Goal: Ask a question

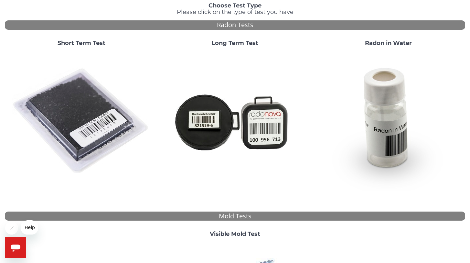
scroll to position [59, 0]
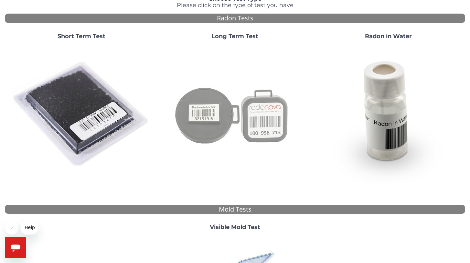
click at [265, 121] on img at bounding box center [234, 114] width 139 height 139
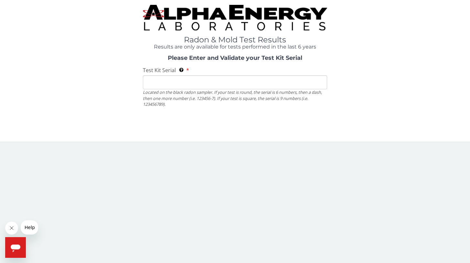
scroll to position [0, 0]
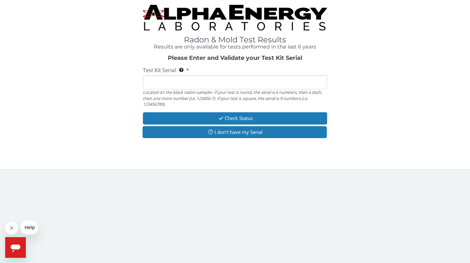
click at [149, 85] on input "Test Kit Serial Located on the black radon sampler. If your test is round, the …" at bounding box center [235, 82] width 184 height 14
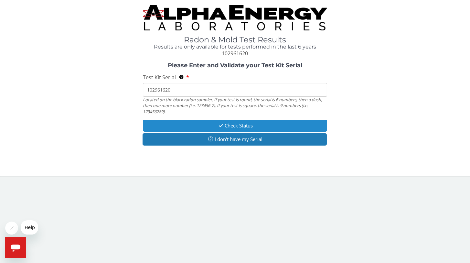
type input "102961620"
click at [237, 123] on button "Check Status" at bounding box center [235, 126] width 184 height 12
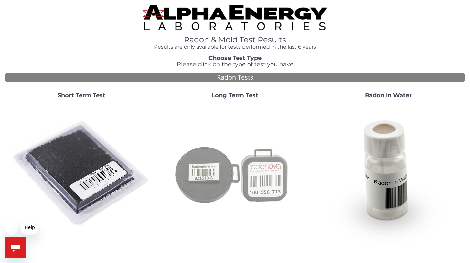
click at [218, 169] on img at bounding box center [234, 173] width 139 height 139
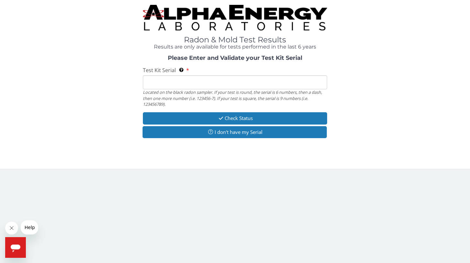
click at [168, 84] on input "Test Kit Serial Located on the black radon sampler. If your test is round, the …" at bounding box center [235, 82] width 184 height 14
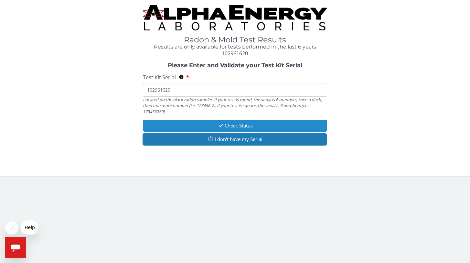
type input "102961620"
click at [233, 125] on button "Check Status" at bounding box center [235, 126] width 184 height 12
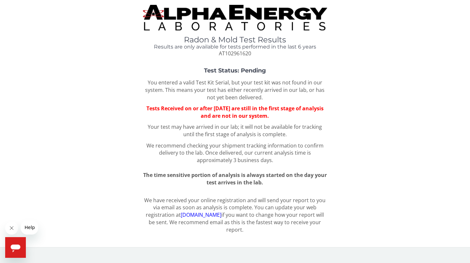
click at [332, 170] on div "Test Status: Pending You entered a valid Test Kit Serial, but your test kit was…" at bounding box center [235, 127] width 460 height 119
click at [31, 226] on span "Help" at bounding box center [30, 227] width 10 height 5
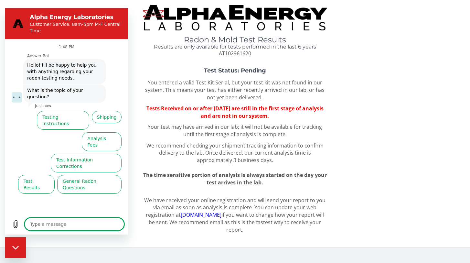
click at [34, 223] on textarea at bounding box center [75, 223] width 100 height 13
type textarea "I"
type textarea "x"
type textarea "I"
type textarea "x"
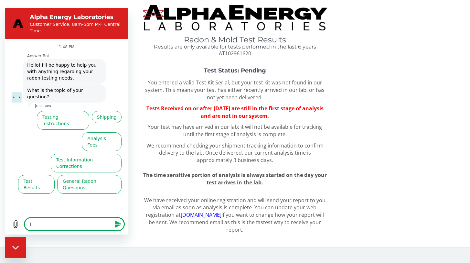
type textarea "I s"
type textarea "x"
type textarea "I se"
type textarea "x"
type textarea "I sen"
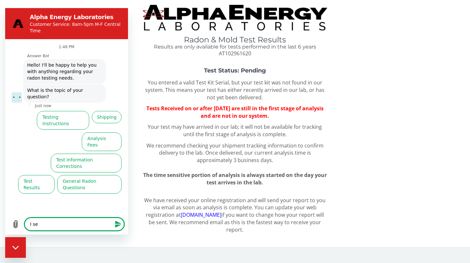
type textarea "x"
type textarea "I sent"
type textarea "x"
type textarea "I sent"
type textarea "x"
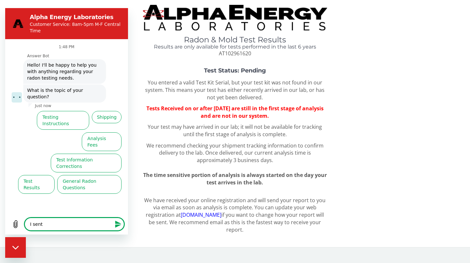
type textarea "I sent m"
type textarea "x"
type textarea "I sent my"
type textarea "x"
type textarea "I sent my"
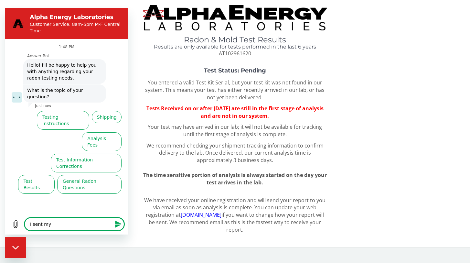
type textarea "x"
type textarea "I sent my m"
type textarea "x"
type textarea "I sent my"
type textarea "x"
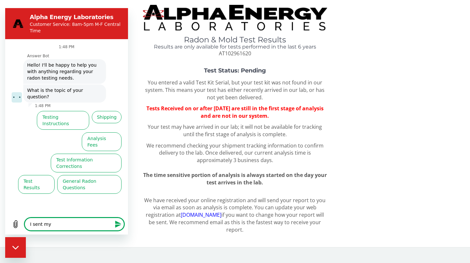
type textarea "I sent my"
type textarea "x"
type textarea "I sent my"
type textarea "x"
type textarea "I sent my c"
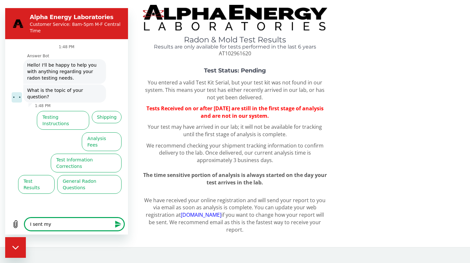
type textarea "x"
type textarea "I sent my co"
type textarea "x"
type textarea "I sent my com"
type textarea "x"
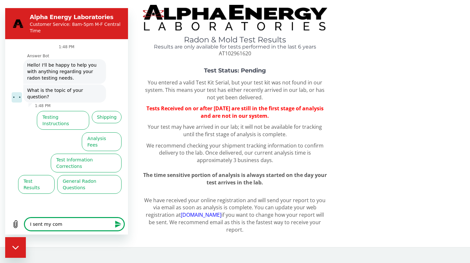
type textarea "I sent my comp"
type textarea "x"
type textarea "I sent my compl"
type textarea "x"
type textarea "I sent my comple"
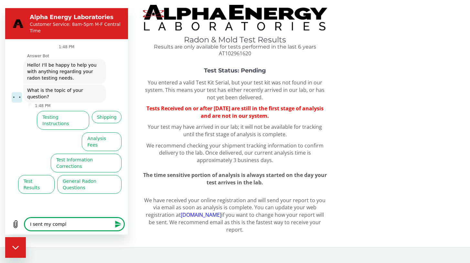
type textarea "x"
type textarea "I sent my complet"
type textarea "x"
type textarea "I sent my complete"
type textarea "x"
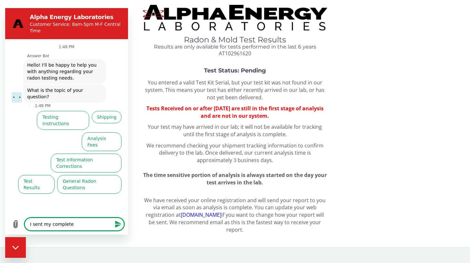
type textarea "I sent my completed"
type textarea "x"
type textarea "I sent my completed"
type textarea "x"
type textarea "I sent my completed t"
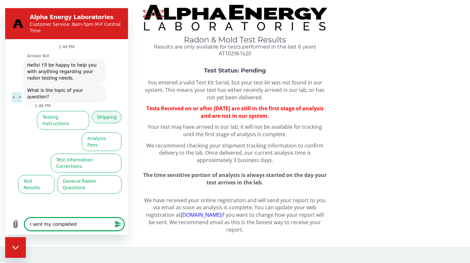
type textarea "x"
type textarea "I sent my completed te"
type textarea "x"
type textarea "I sent my completed tes"
type textarea "x"
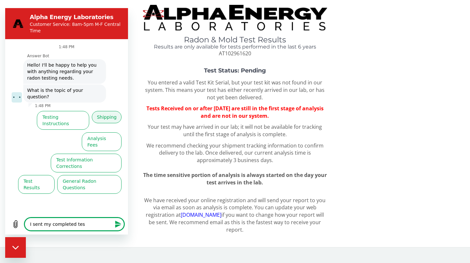
type textarea "I sent my completed test"
type textarea "x"
type textarea "I sent my completed test"
type textarea "x"
type textarea "I sent my completed test i"
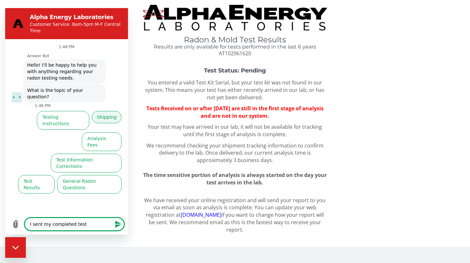
type textarea "x"
type textarea "I sent my completed test in"
type textarea "x"
type textarea "I sent my completed test i"
type textarea "x"
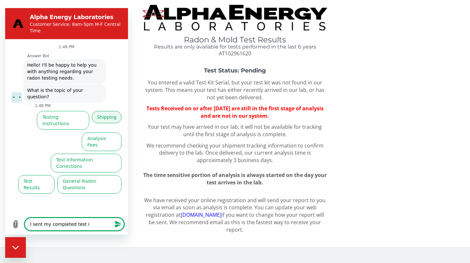
type textarea "I sent my completed test"
type textarea "x"
type textarea "I sent my completed test"
type textarea "x"
type textarea "I sent my completed tes"
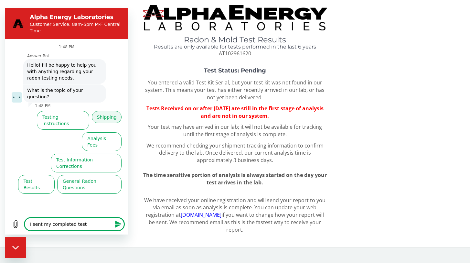
type textarea "x"
type textarea "I sent my completed te"
type textarea "x"
type textarea "I sent my completed t"
type textarea "x"
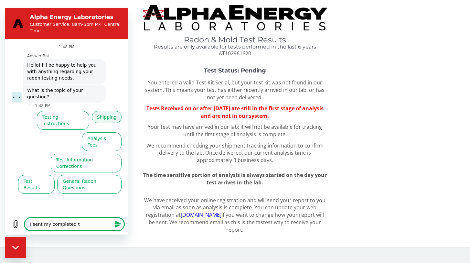
type textarea "I sent my completed"
type textarea "x"
type textarea "I sent my completed"
type textarea "x"
type textarea "I sent my completed"
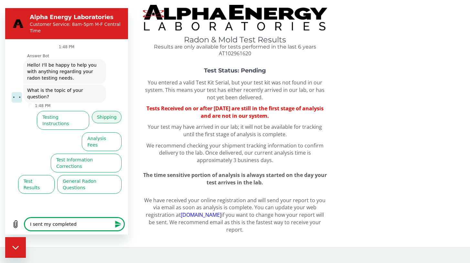
type textarea "x"
type textarea "I sent my completed l"
type textarea "x"
type textarea "I sent my completed lo"
type textarea "x"
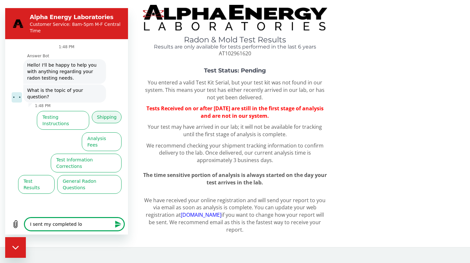
type textarea "I sent my completed lon"
type textarea "x"
type textarea "I sent my completed long"
type textarea "x"
type textarea "I sent my completed long"
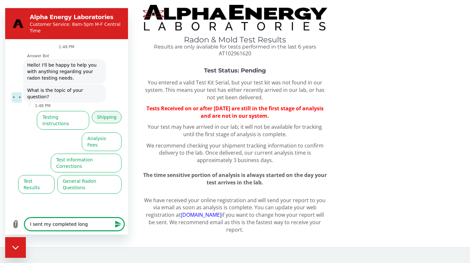
type textarea "x"
type textarea "I sent my completed long t"
type textarea "x"
type textarea "I sent my completed long te"
type textarea "x"
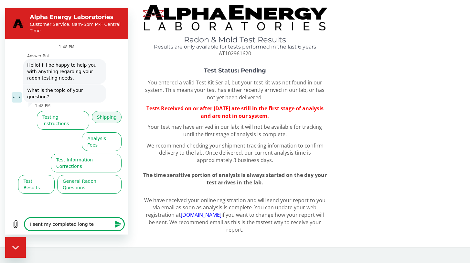
type textarea "I sent my completed long ter"
type textarea "x"
type textarea "I sent my completed long term"
type textarea "x"
type textarea "I sent my completed long term"
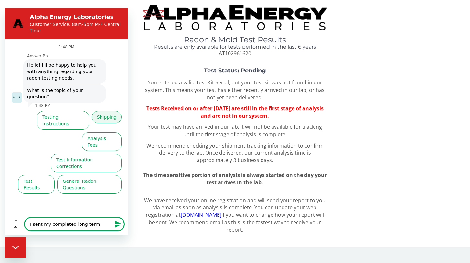
type textarea "x"
type textarea "I sent my completed long term r"
type textarea "x"
type textarea "I sent my completed long term ra"
type textarea "x"
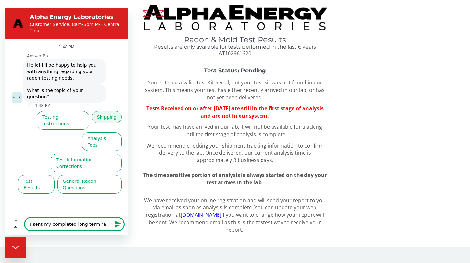
type textarea "I sent my completed long term rad"
type textarea "x"
type textarea "I sent my completed long term rado"
type textarea "x"
type textarea "I sent my completed long term radon"
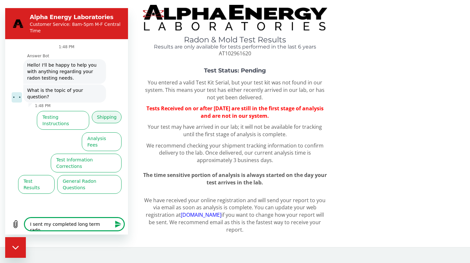
type textarea "x"
type textarea "I sent my completed long term radon"
type textarea "x"
type textarea "I sent my completed long term radon t"
type textarea "x"
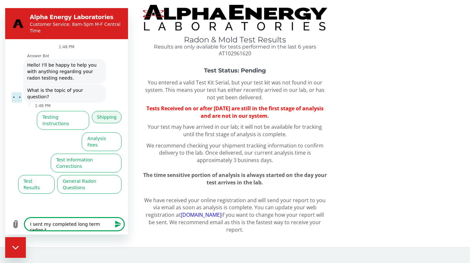
type textarea "I sent my completed long term radon te"
type textarea "x"
type textarea "I sent my completed long term radon tes"
type textarea "x"
type textarea "I sent my completed long term radon test"
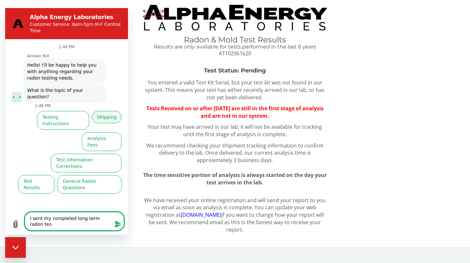
type textarea "x"
type textarea "I sent my completed long term radon test"
type textarea "x"
type textarea "I sent my completed long term radon test i"
type textarea "x"
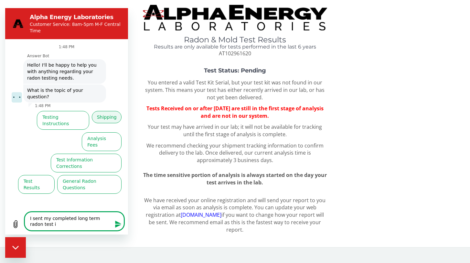
type textarea "I sent my completed long term radon test in"
type textarea "x"
type textarea "I sent my completed long term radon test in"
type textarea "x"
type textarea "I sent my completed long term radon test in o"
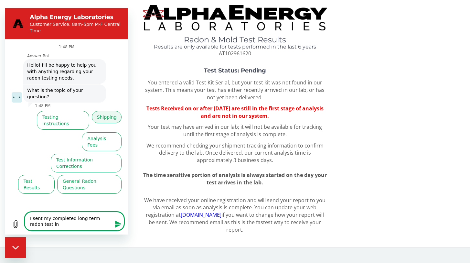
type textarea "x"
type textarea "I sent my completed long term radon test in on"
type textarea "x"
type textarea "I sent my completed long term radon test in o"
type textarea "x"
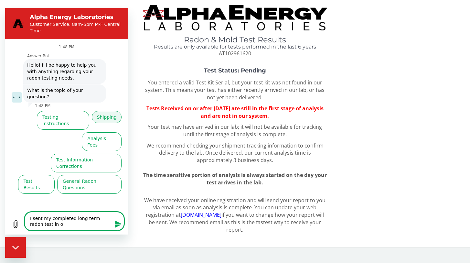
type textarea "I sent my completed long term radon test in"
type textarea "x"
type textarea "I sent my completed long term radon test in m"
type textarea "x"
type textarea "I sent my completed long term radon test in mi"
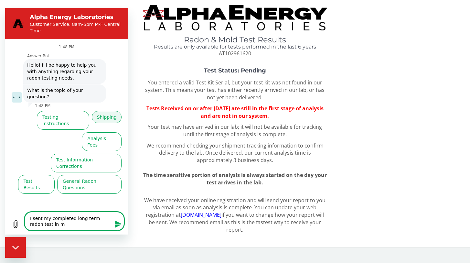
type textarea "x"
type textarea "I sent my completed long term radon test in mid"
type textarea "x"
type textarea "I sent my completed long term radon test in mid"
type textarea "x"
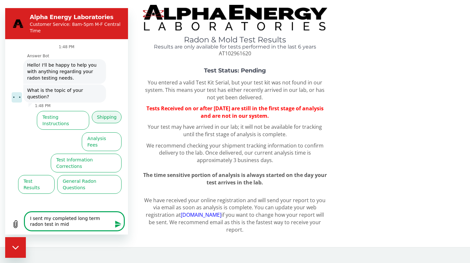
type textarea "I sent my completed long term radon test in mid S"
type textarea "x"
type textarea "I sent my completed long term radon test in mid Se"
type textarea "x"
type textarea "I sent my completed long term radon test in mid Sep"
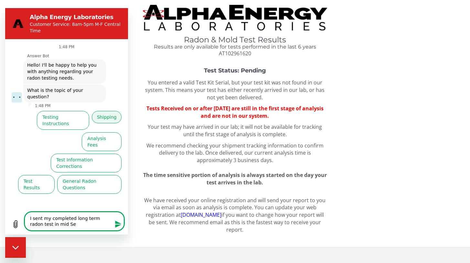
type textarea "x"
type textarea "I sent my completed long term radon test in mid Sept"
type textarea "x"
type textarea "I sent my completed long term radon test in mid Septe"
type textarea "x"
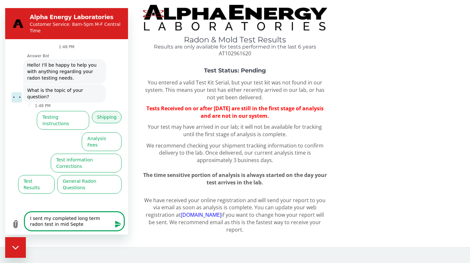
type textarea "I sent my completed long term radon test in mid Septem"
type textarea "x"
type textarea "I sent my completed long term radon test in mid [GEOGRAPHIC_DATA]"
type textarea "x"
type textarea "I sent my completed long term radon test in mid [GEOGRAPHIC_DATA]"
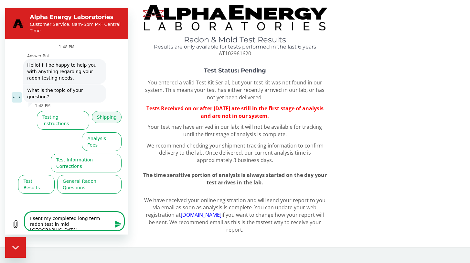
type textarea "x"
type textarea "I sent my completed long term radon test in mid September"
type textarea "x"
type textarea "I sent my completed long term radon test in mid September."
type textarea "x"
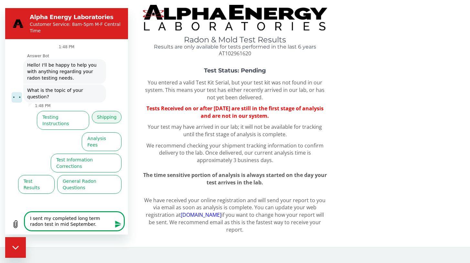
type textarea "I sent my completed long term radon test in mid September."
type textarea "x"
type textarea "I sent my completed long term radon test in mid September."
type textarea "x"
type textarea "I sent my completed long term radon test in mid September. T"
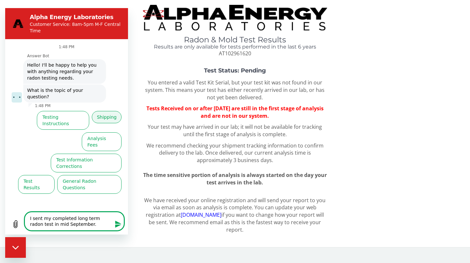
type textarea "x"
type textarea "I sent my completed long term radon test in mid September. Th"
type textarea "x"
type textarea "I sent my completed long term radon test in mid September. The"
type textarea "x"
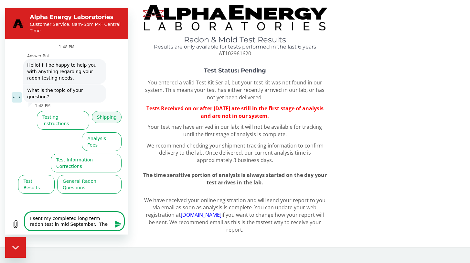
type textarea "I sent my completed long term radon test in mid September. The"
type textarea "x"
type textarea "I sent my completed long term radon test in mid September. The s"
type textarea "x"
type textarea "I sent my completed long term radon test in mid September. The se"
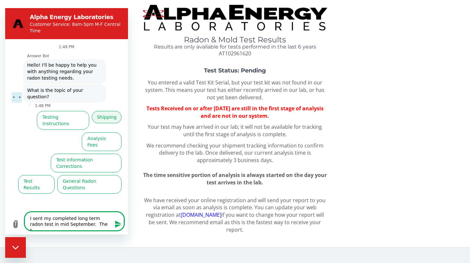
type textarea "x"
type textarea "I sent my completed long term radon test in mid September. The ser"
type textarea "x"
type textarea "I sent my completed long term radon test in mid September. The seri"
type textarea "x"
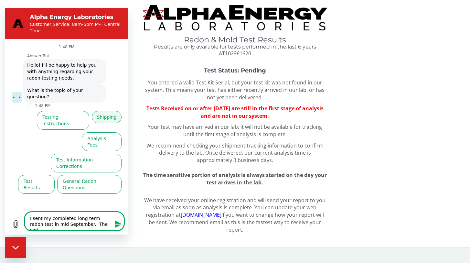
type textarea "I sent my completed long term radon test in mid September. The seria"
type textarea "x"
type textarea "I sent my completed long term radon test in mid September. The serial"
type textarea "x"
type textarea "I sent my completed long term radon test in mid September. The serial"
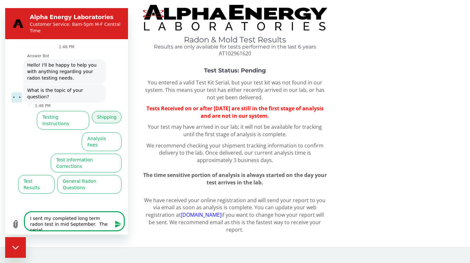
type textarea "x"
type textarea "I sent my completed long term radon test in mid September. The serial"
type textarea "x"
type textarea "I sent my completed long term radon test in mid September. The seria"
type textarea "x"
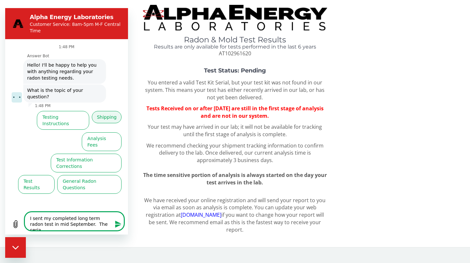
type textarea "I sent my completed long term radon test in mid September. The seri"
type textarea "x"
type textarea "I sent my completed long term radon test in mid September. The ser"
type textarea "x"
type textarea "I sent my completed long term radon test in mid September. The se"
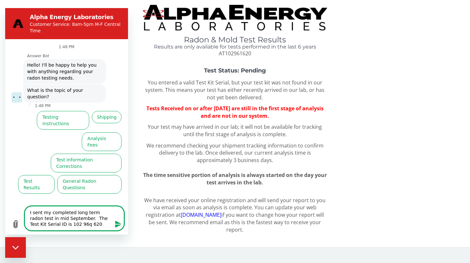
click at [70, 225] on textarea "I sent my completed long term radon test in mid September. The Test Kit Serial …" at bounding box center [75, 218] width 100 height 25
click at [84, 225] on textarea "I sent my completed long term radon test in mid September. The Test Kit Serial …" at bounding box center [75, 218] width 100 height 25
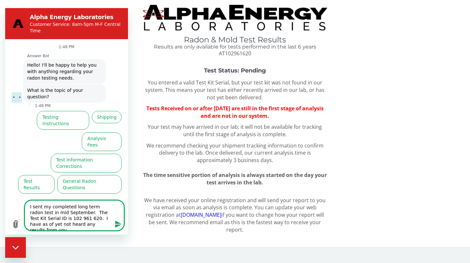
click at [118, 223] on icon "Send message" at bounding box center [118, 223] width 6 height 7
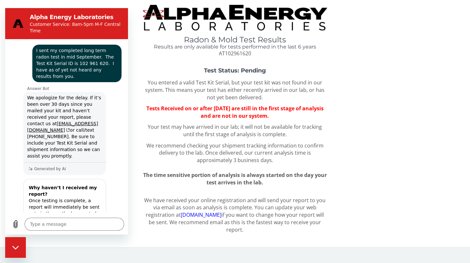
scroll to position [61, 0]
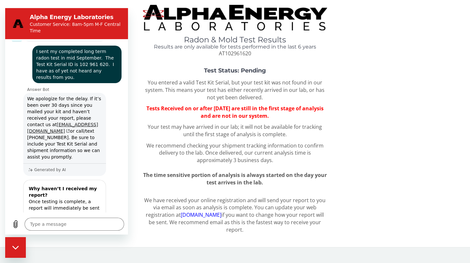
click at [85, 122] on link "[EMAIL_ADDRESS][DOMAIN_NAME]" at bounding box center [62, 128] width 71 height 12
